Goal: Information Seeking & Learning: Learn about a topic

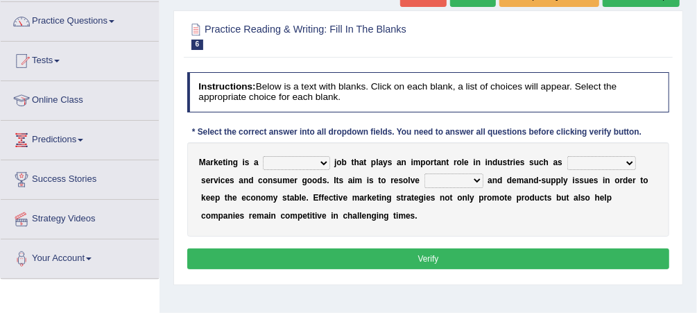
scroll to position [111, 0]
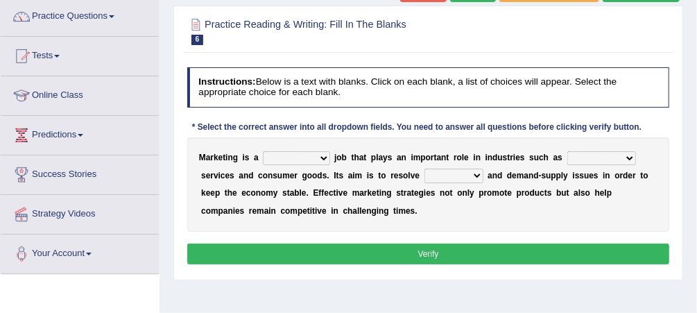
click at [316, 158] on select "professional flexible parochial descriptive" at bounding box center [296, 158] width 67 height 14
click at [346, 147] on div "M a r k e t i n g i s a professional flexible parochial descriptive j o b t h a…" at bounding box center [428, 184] width 483 height 94
click at [601, 157] on select "civil financial conventional foremost" at bounding box center [602, 158] width 69 height 14
select select "conventional"
click at [568, 151] on select "civil financial conventional foremost" at bounding box center [602, 158] width 69 height 14
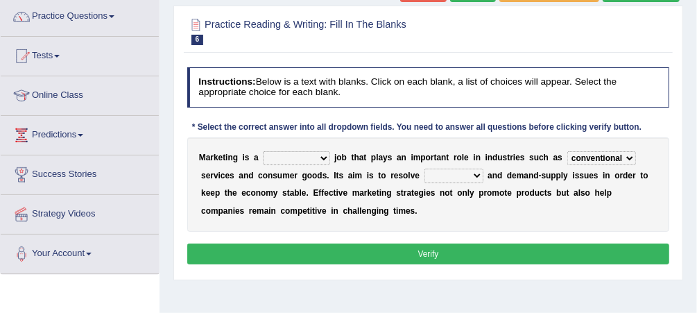
click at [330, 156] on b at bounding box center [332, 158] width 5 height 10
click at [319, 156] on select "professional flexible parochial descriptive" at bounding box center [296, 158] width 67 height 14
select select "professional"
click at [263, 151] on select "professional flexible parochial descriptive" at bounding box center [296, 158] width 67 height 14
click at [427, 174] on select "imbalance excess symmetry budget" at bounding box center [454, 176] width 59 height 14
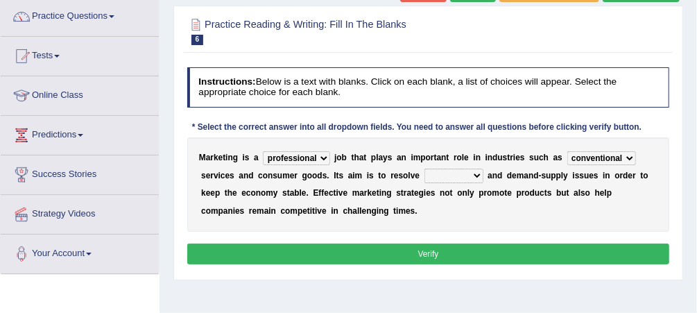
select select "budget"
click at [425, 169] on select "imbalance excess symmetry budget" at bounding box center [454, 176] width 59 height 14
click at [403, 252] on button "Verify" at bounding box center [428, 254] width 483 height 20
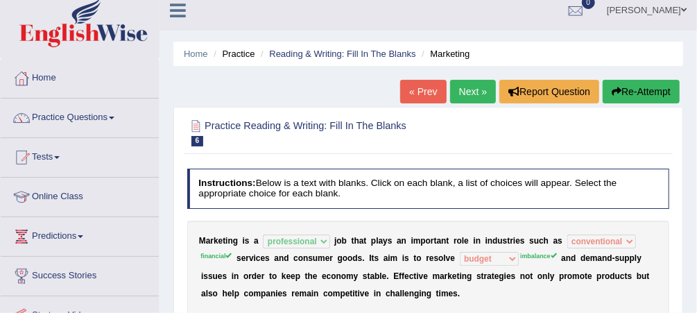
scroll to position [0, 0]
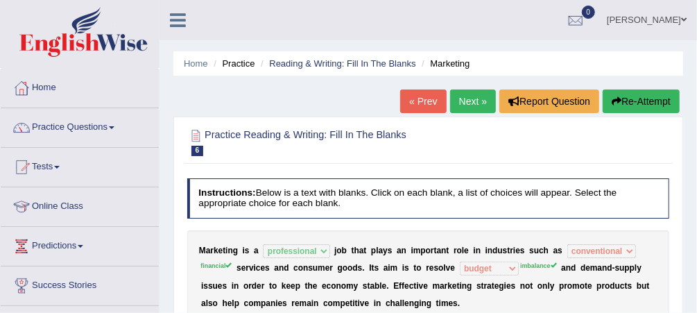
click at [647, 98] on button "Re-Attempt" at bounding box center [641, 102] width 77 height 24
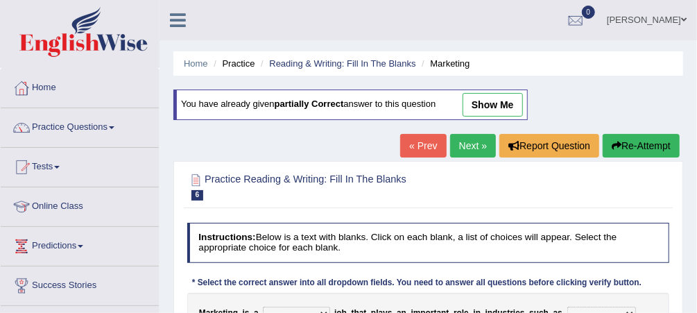
scroll to position [273, 0]
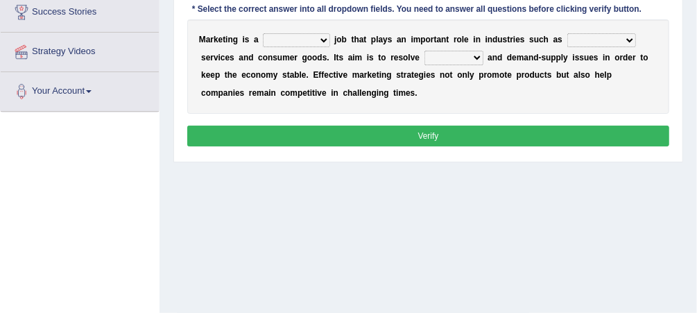
click at [314, 36] on select "professional flexible parochial descriptive" at bounding box center [296, 40] width 67 height 14
select select "professional"
click at [263, 33] on select "professional flexible parochial descriptive" at bounding box center [296, 40] width 67 height 14
click at [598, 37] on select "civil financial conventional foremost" at bounding box center [602, 40] width 69 height 14
select select "financial"
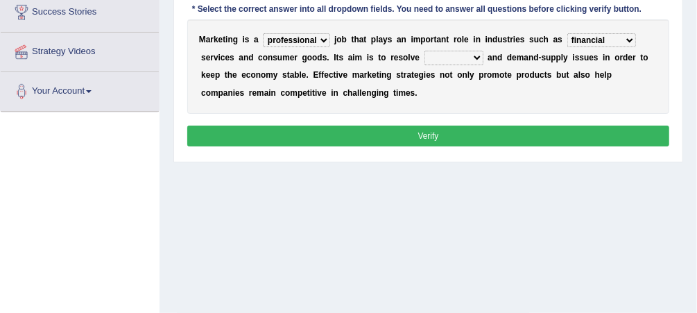
click at [568, 33] on select "civil financial conventional foremost" at bounding box center [602, 40] width 69 height 14
click at [428, 51] on select "imbalance excess symmetry budget" at bounding box center [454, 58] width 59 height 14
select select "imbalance"
click at [425, 51] on select "imbalance excess symmetry budget" at bounding box center [454, 58] width 59 height 14
click at [406, 121] on div "Instructions: Below is a text with blanks. Click on each blank, a list of choic…" at bounding box center [428, 50] width 489 height 212
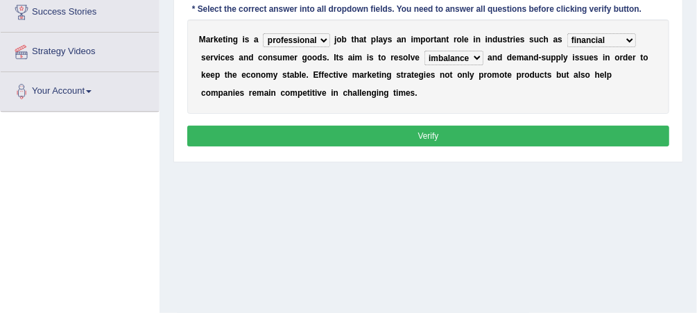
click at [409, 127] on button "Verify" at bounding box center [428, 136] width 483 height 20
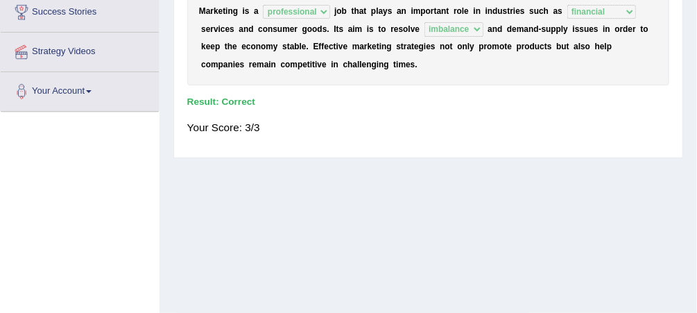
scroll to position [0, 0]
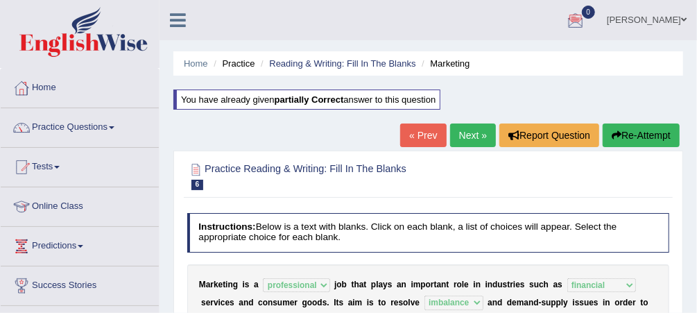
click at [466, 126] on link "Next »" at bounding box center [473, 136] width 46 height 24
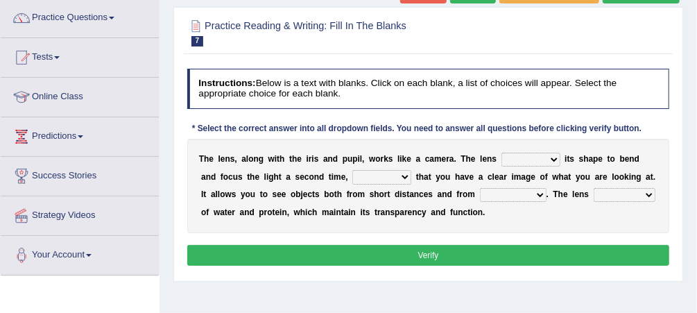
scroll to position [111, 0]
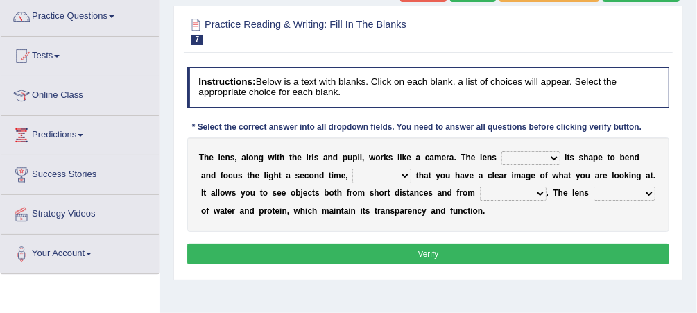
click at [534, 155] on select "adjusts shows selects presents" at bounding box center [531, 158] width 59 height 14
select select "adjusts"
click at [502, 151] on select "adjusts shows selects presents" at bounding box center [531, 158] width 59 height 14
click at [353, 173] on select "ensures to ensure ensure ensured" at bounding box center [382, 176] width 59 height 14
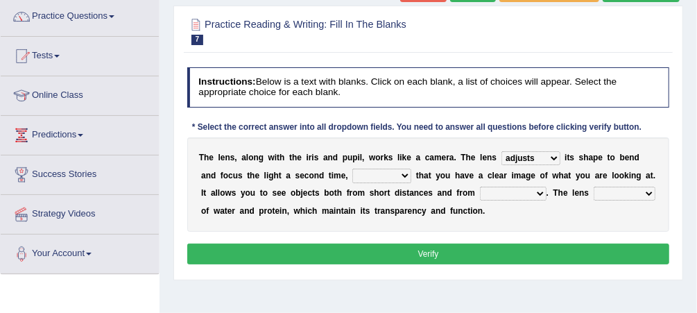
select select "ensures"
click at [353, 169] on select "ensures to ensure ensure ensured" at bounding box center [382, 176] width 59 height 14
click at [480, 190] on select "far away in between further apart all along" at bounding box center [513, 194] width 67 height 14
select select "far away"
click at [480, 187] on select "far away in between further apart all along" at bounding box center [513, 194] width 67 height 14
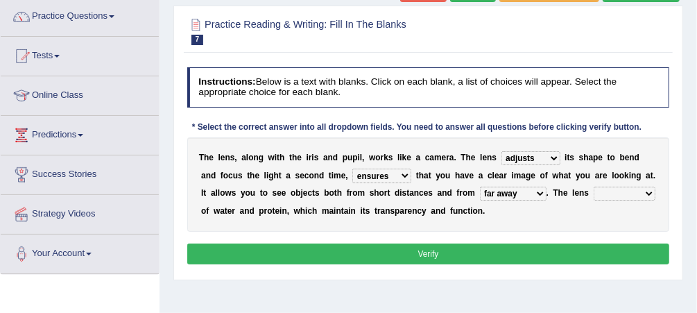
drag, startPoint x: 427, startPoint y: 225, endPoint x: 243, endPoint y: -41, distance: 323.6
click at [243, 0] on html "Toggle navigation Home Practice Questions Speaking Practice Read Aloud Repeat S…" at bounding box center [348, 45] width 697 height 313
click at [594, 192] on select "constitutes comprises composes consists" at bounding box center [625, 194] width 62 height 14
select select "consists"
click at [594, 187] on select "constitutes comprises composes consists" at bounding box center [625, 194] width 62 height 14
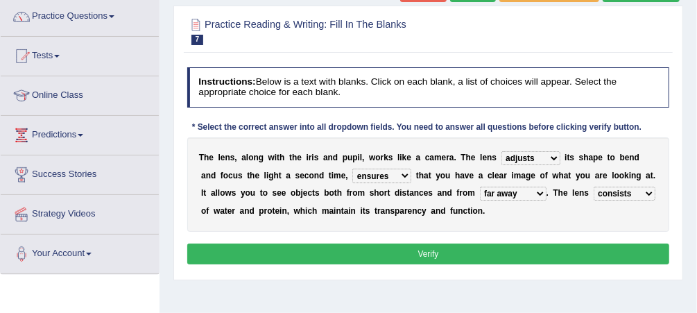
click at [506, 253] on button "Verify" at bounding box center [428, 254] width 483 height 20
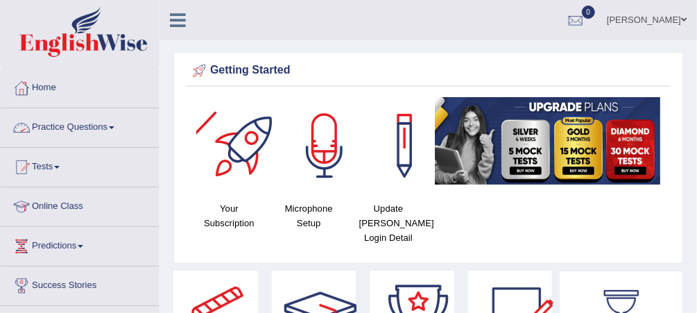
click at [122, 125] on link "Practice Questions" at bounding box center [80, 125] width 158 height 35
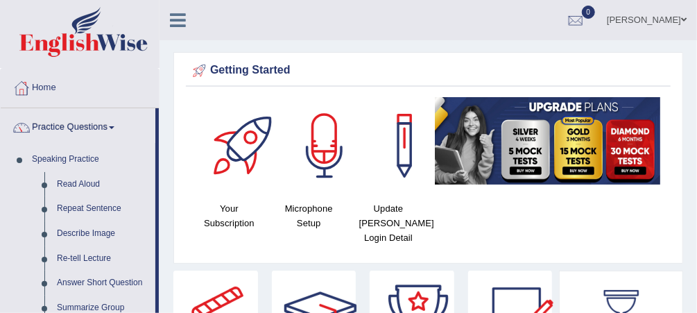
drag, startPoint x: 697, startPoint y: 119, endPoint x: 698, endPoint y: 164, distance: 45.1
click at [697, 164] on html "Toggle navigation Home Practice Questions Speaking Practice Read Aloud Repeat S…" at bounding box center [348, 156] width 697 height 313
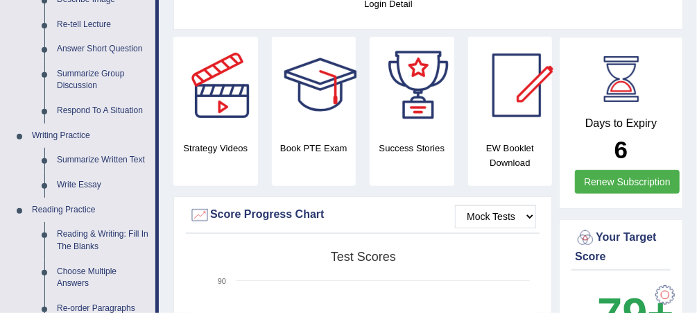
scroll to position [244, 0]
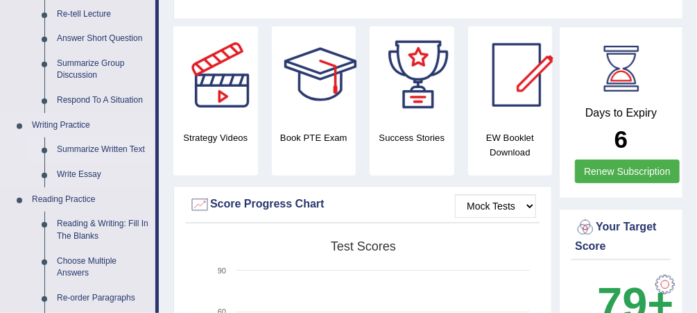
click at [76, 149] on link "Summarize Written Text" at bounding box center [103, 149] width 105 height 25
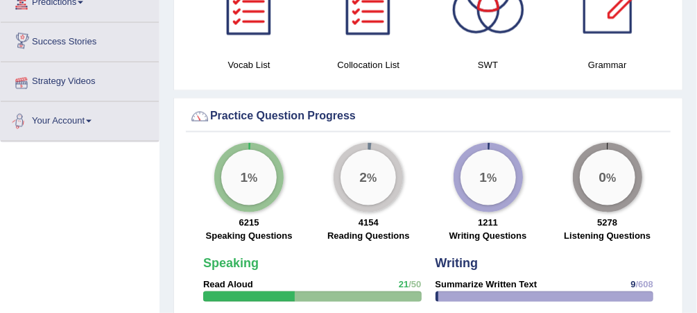
scroll to position [942, 0]
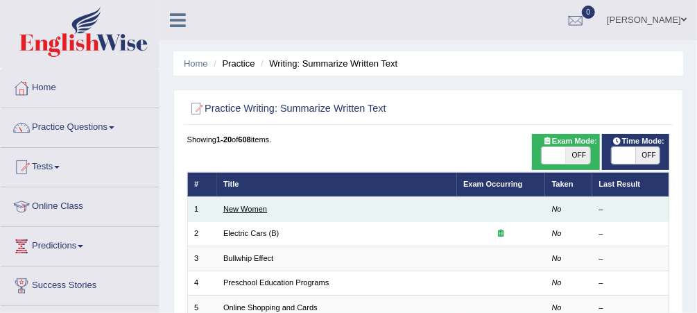
click at [246, 209] on link "New Women" at bounding box center [245, 209] width 44 height 8
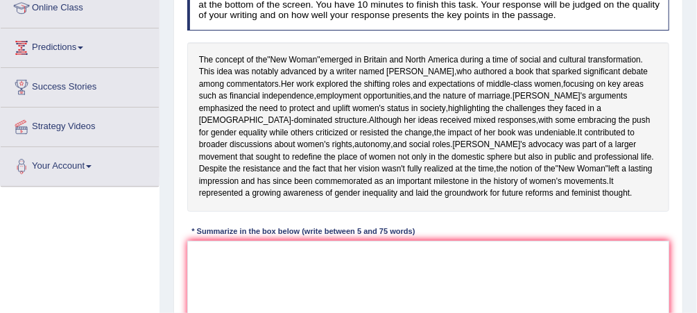
scroll to position [200, 0]
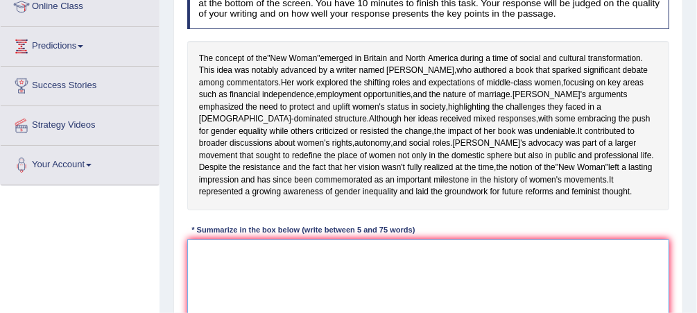
click at [281, 295] on textarea at bounding box center [428, 296] width 483 height 115
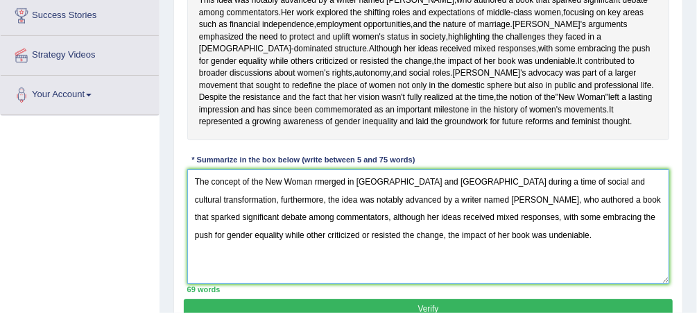
scroll to position [415, 0]
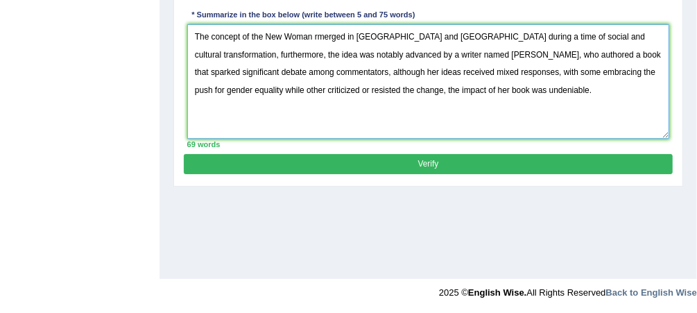
type textarea "The concept of the New Woman rmerged in Britian and New America during a time o…"
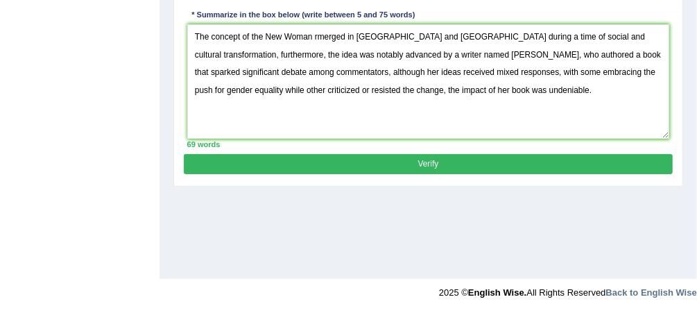
click at [516, 174] on button "Verify" at bounding box center [428, 164] width 489 height 20
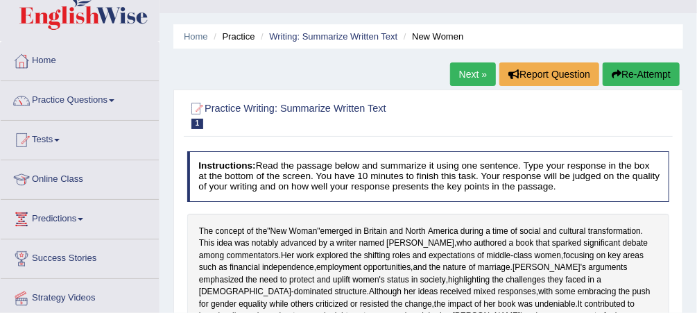
scroll to position [7, 0]
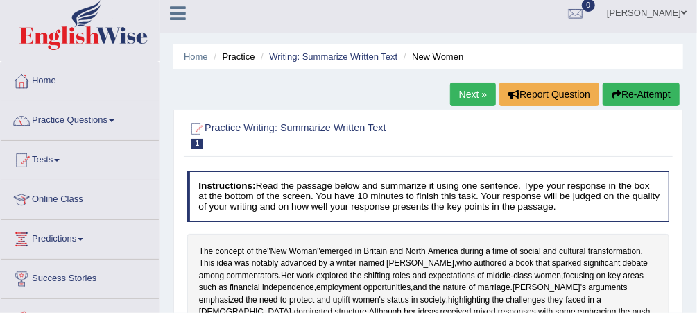
click at [475, 84] on link "Next »" at bounding box center [473, 95] width 46 height 24
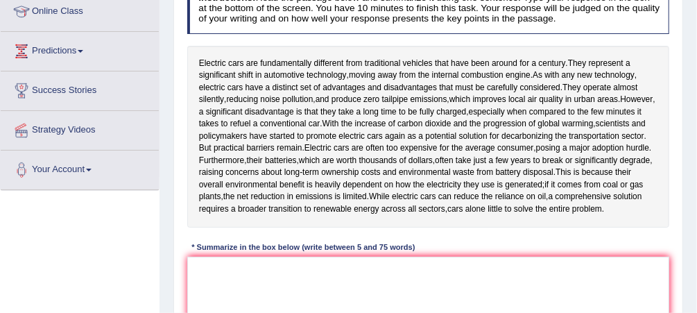
scroll to position [196, 0]
click at [257, 274] on textarea at bounding box center [428, 313] width 483 height 115
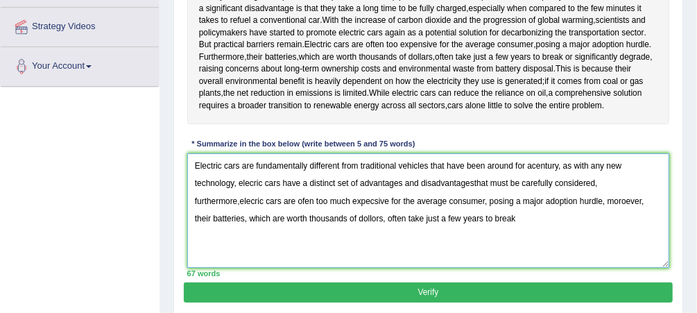
scroll to position [305, 0]
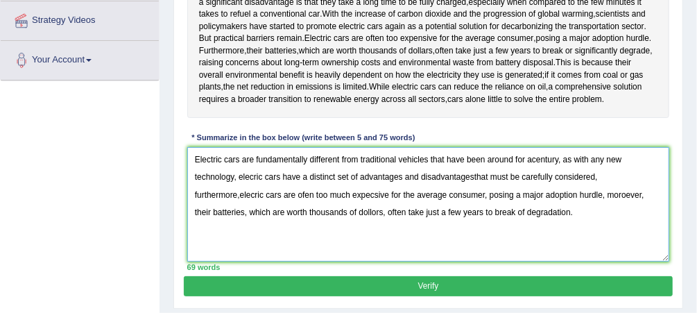
type textarea "Electric cars are fundamentally different from traditional vehicles that have b…"
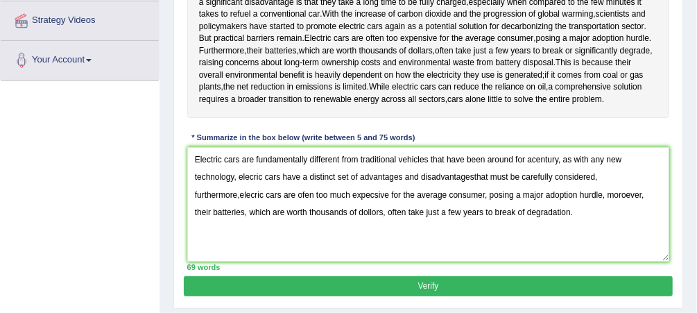
click at [493, 291] on button "Verify" at bounding box center [428, 286] width 489 height 20
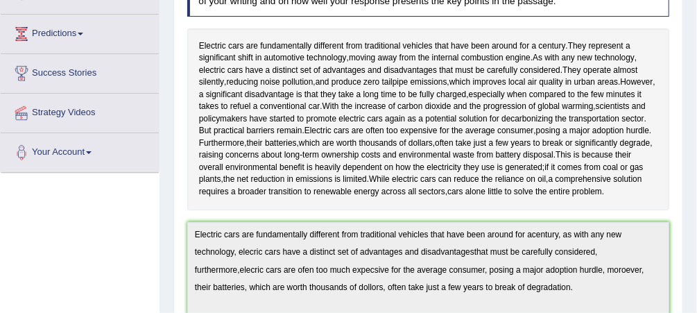
scroll to position [0, 0]
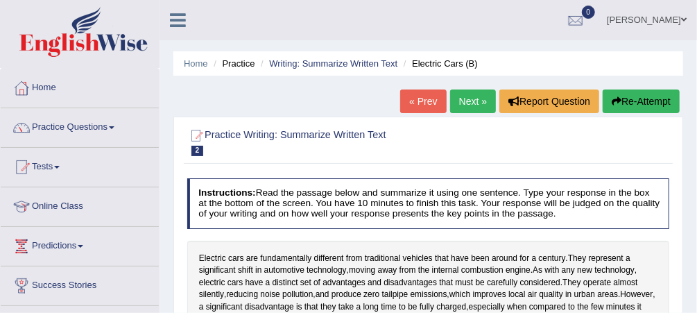
click at [483, 101] on link "Next »" at bounding box center [473, 102] width 46 height 24
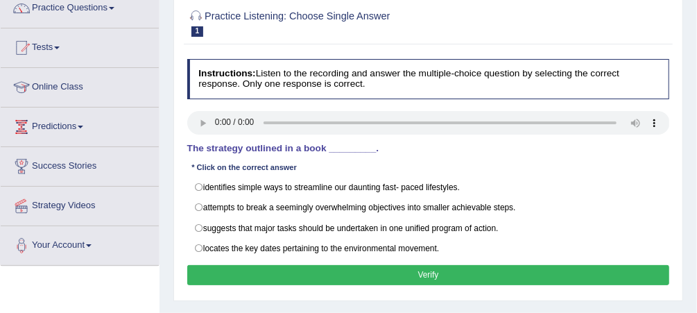
scroll to position [133, 0]
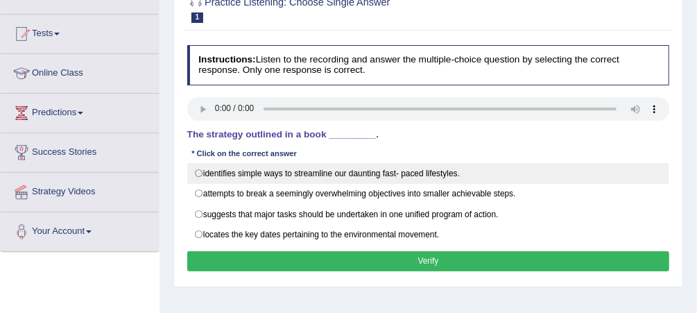
click at [203, 171] on label "identifies simple ways to streamline our daunting fast- paced lifestyles." at bounding box center [428, 173] width 483 height 21
radio input "true"
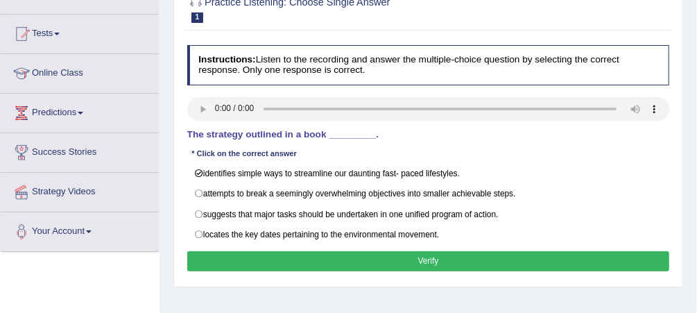
click at [402, 257] on button "Verify" at bounding box center [428, 261] width 483 height 20
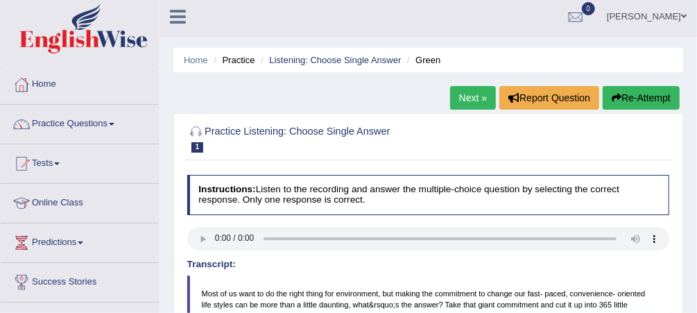
scroll to position [0, 0]
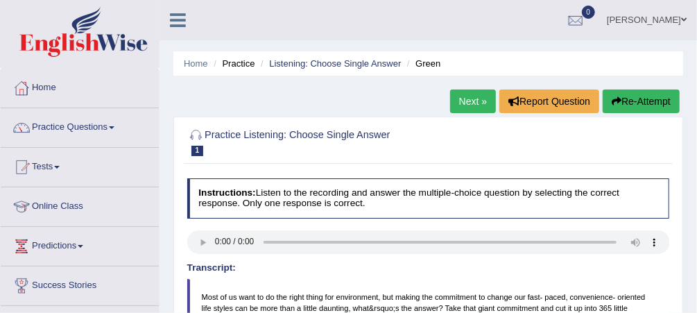
click at [471, 104] on link "Next »" at bounding box center [473, 102] width 46 height 24
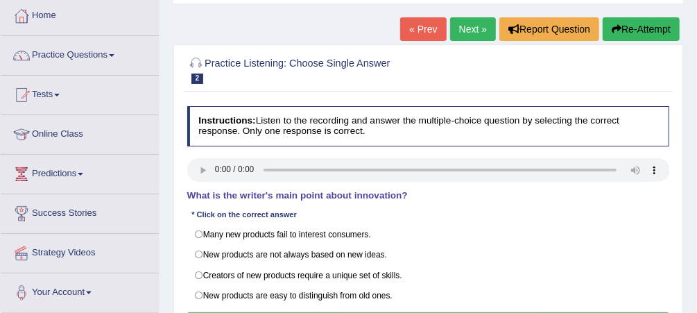
scroll to position [89, 0]
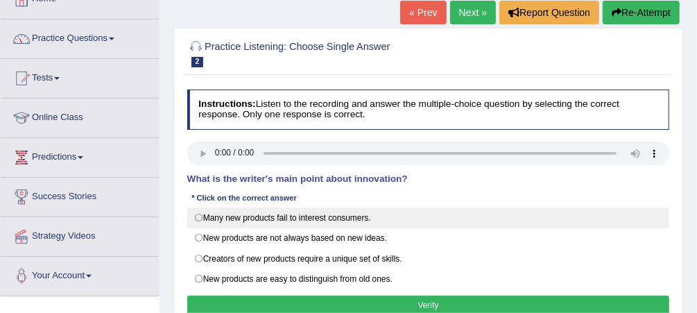
click at [193, 217] on label "Many new products fail to interest consumers." at bounding box center [428, 218] width 483 height 21
radio input "true"
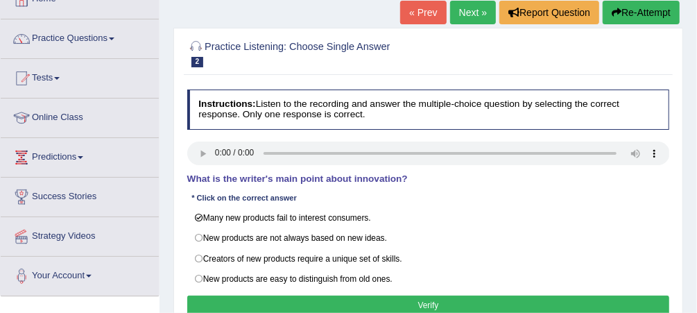
click at [319, 298] on button "Verify" at bounding box center [428, 306] width 483 height 20
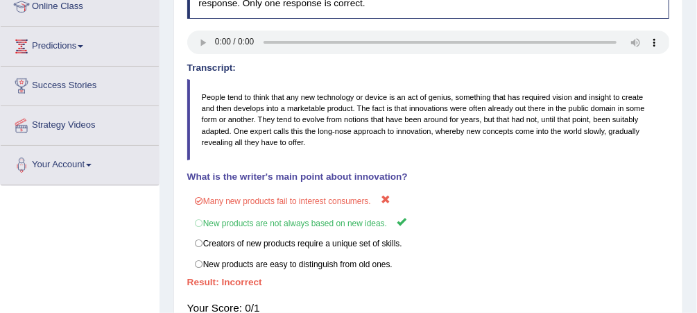
scroll to position [0, 0]
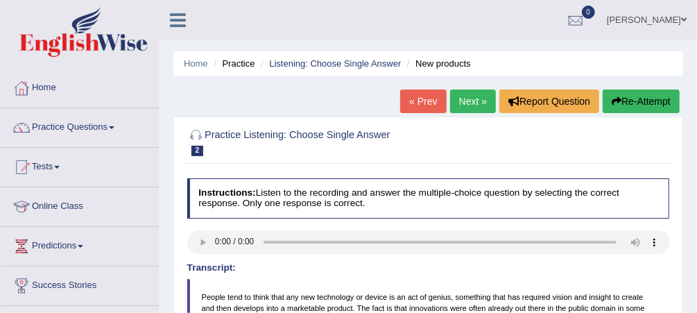
click at [474, 96] on link "Next »" at bounding box center [473, 102] width 46 height 24
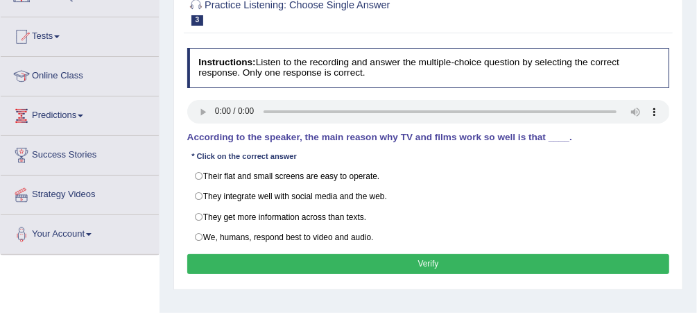
scroll to position [133, 0]
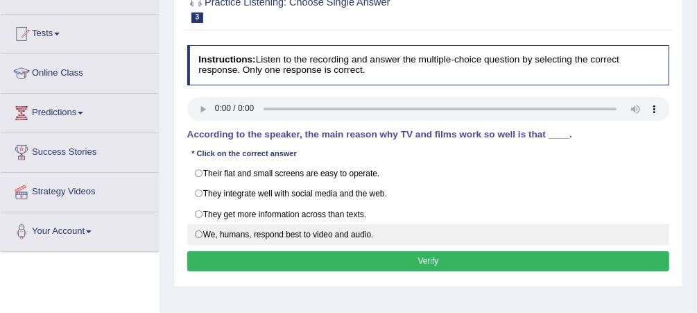
click at [200, 230] on label "We, humans, respond best to video and audio." at bounding box center [428, 234] width 483 height 21
radio input "true"
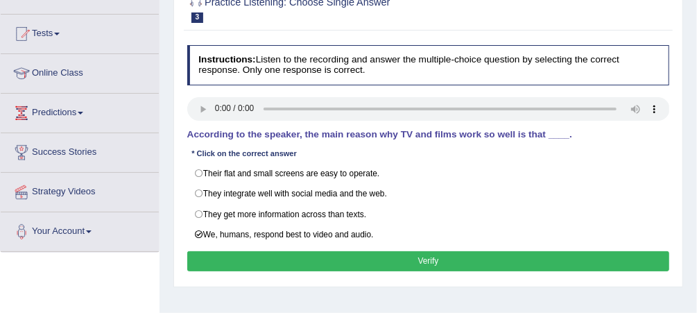
click at [293, 255] on button "Verify" at bounding box center [428, 261] width 483 height 20
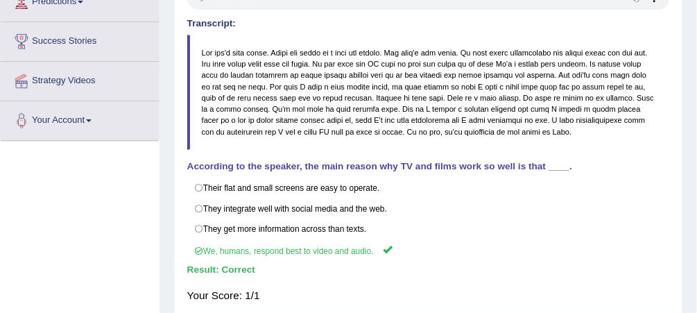
scroll to position [0, 0]
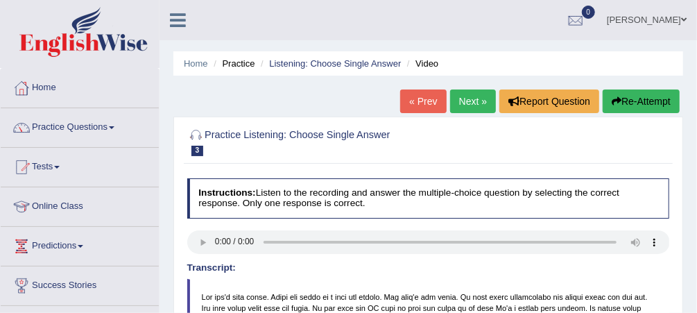
click at [477, 105] on link "Next »" at bounding box center [473, 102] width 46 height 24
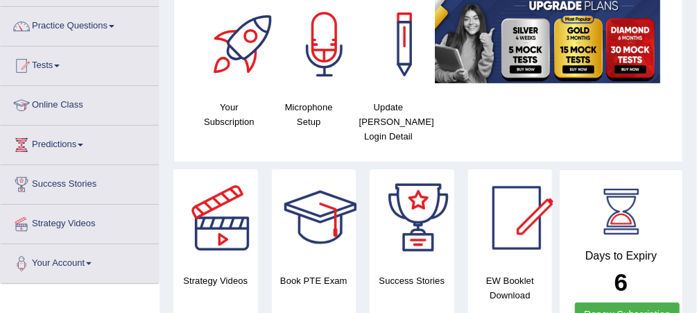
scroll to position [99, 0]
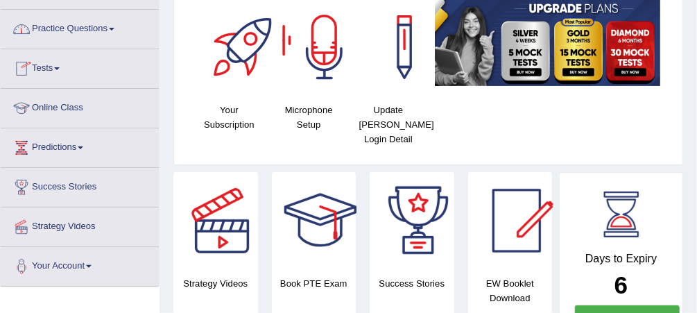
click at [110, 29] on link "Practice Questions" at bounding box center [80, 27] width 158 height 35
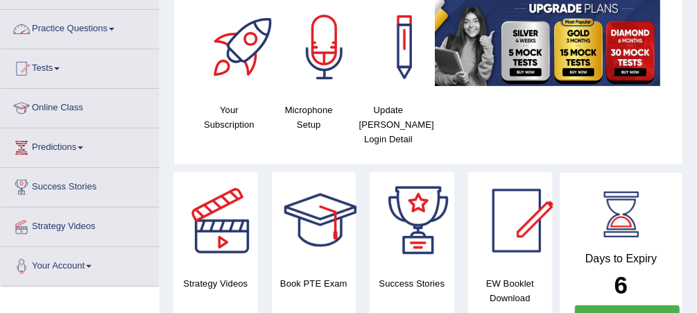
click at [110, 24] on link "Practice Questions" at bounding box center [80, 27] width 158 height 35
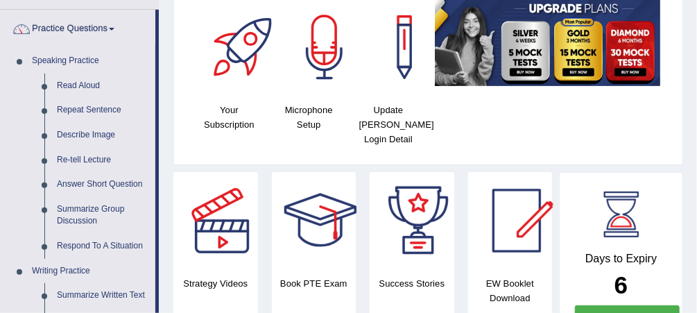
drag, startPoint x: 158, startPoint y: 99, endPoint x: 162, endPoint y: 131, distance: 32.9
click at [108, 185] on link "Answer Short Question" at bounding box center [103, 184] width 105 height 25
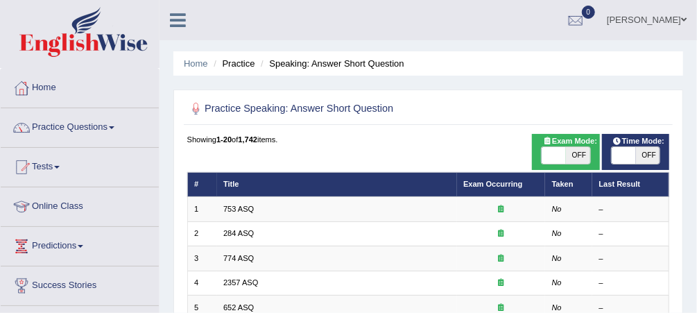
click at [230, 213] on link "753 ASQ" at bounding box center [238, 209] width 31 height 8
click at [111, 126] on link "Practice Questions" at bounding box center [80, 125] width 158 height 35
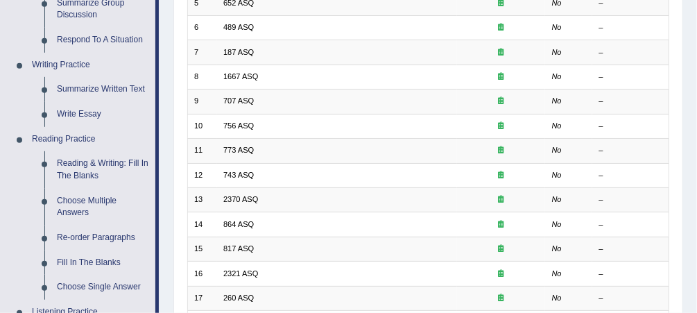
scroll to position [311, 0]
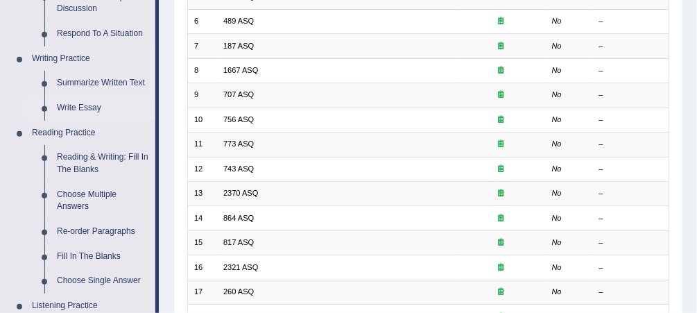
click at [90, 105] on link "Write Essay" at bounding box center [103, 108] width 105 height 25
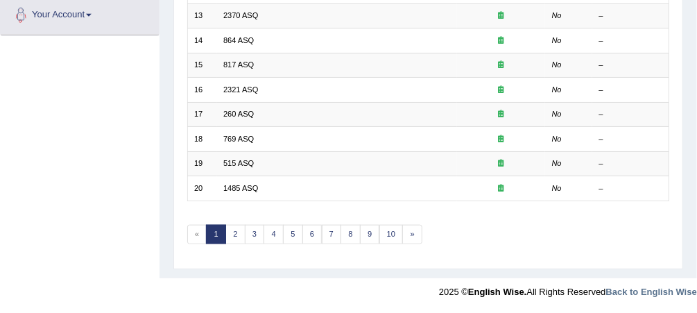
scroll to position [789, 0]
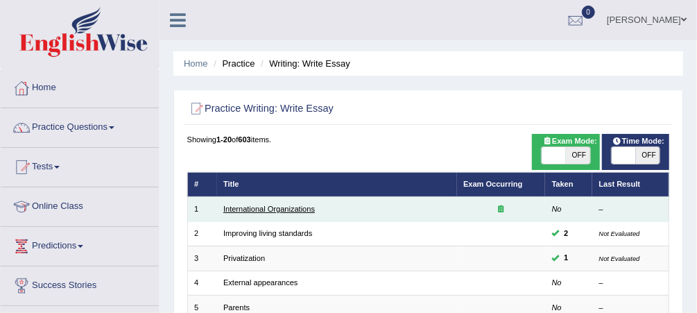
click at [284, 207] on link "International Organizations" at bounding box center [269, 209] width 92 height 8
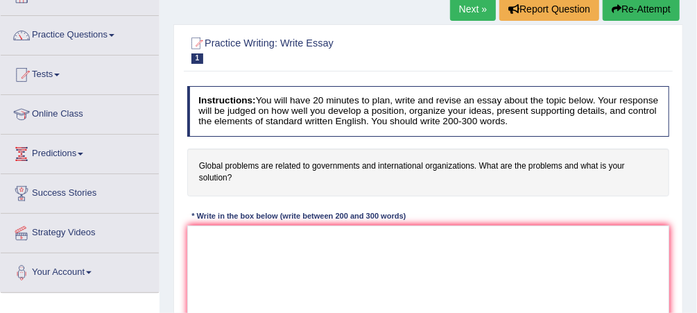
scroll to position [87, 0]
